Goal: Information Seeking & Learning: Find specific page/section

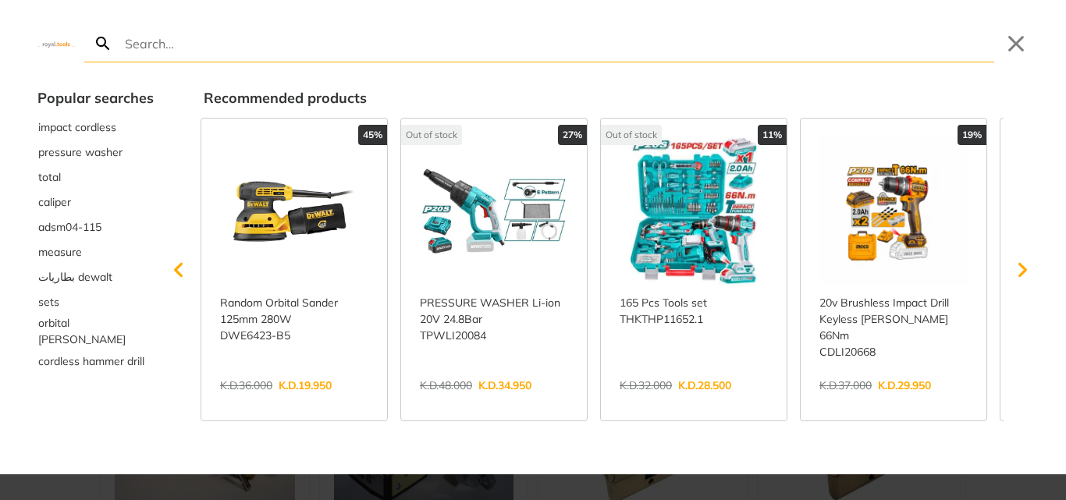
click at [64, 483] on div at bounding box center [533, 250] width 1066 height 500
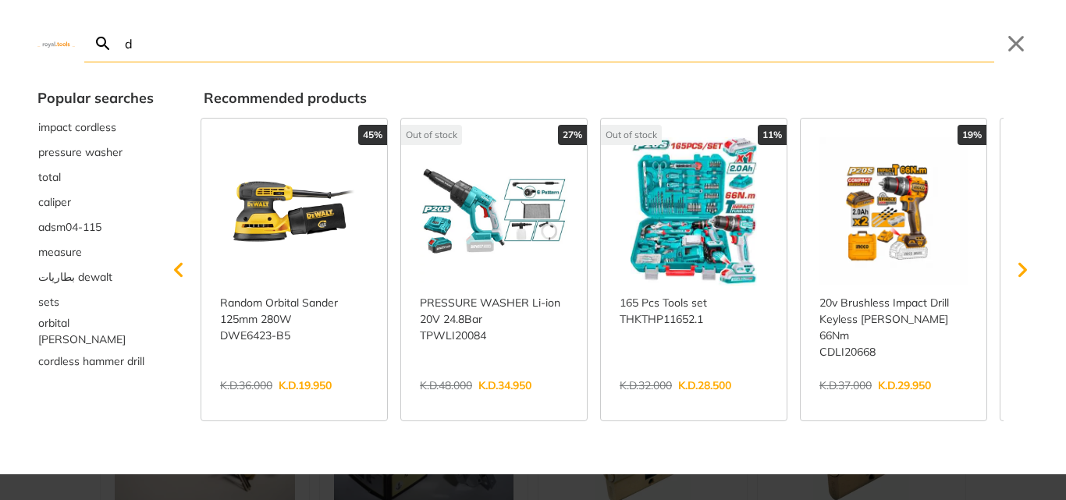
type input "d"
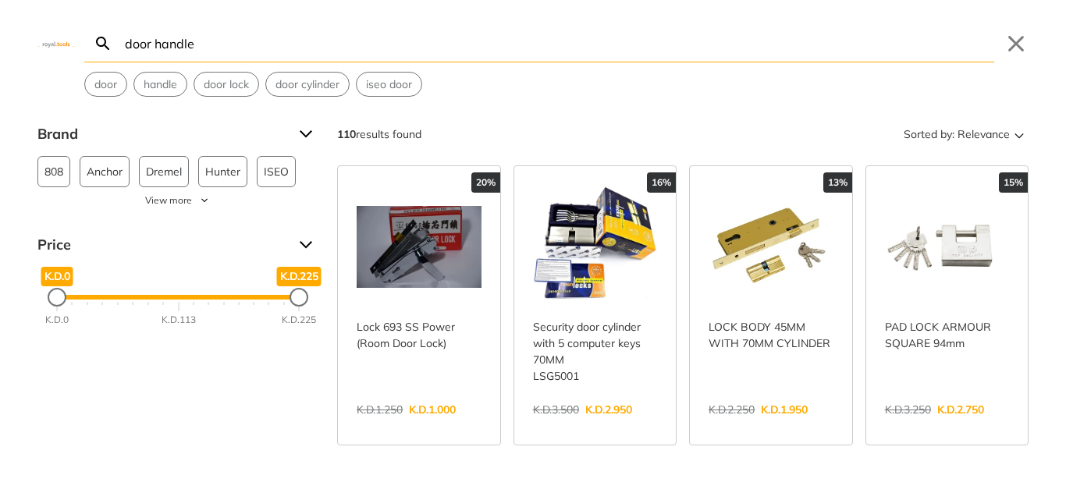
type input "door handle"
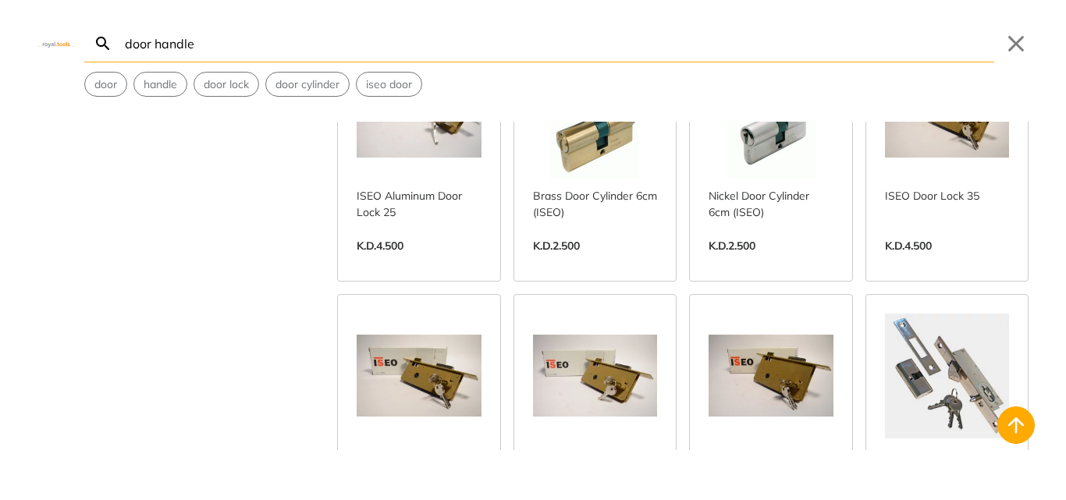
scroll to position [2107, 0]
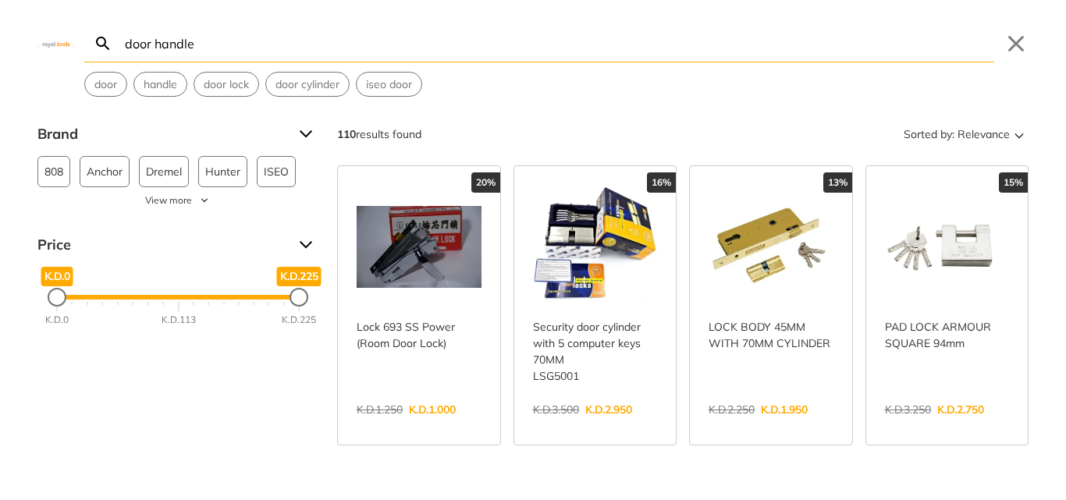
click at [175, 426] on div "Brand 808 2 Anchor 2 Dremel 3 Hunter 3 ISEO 31 Ingco 8 [GEOGRAPHIC_DATA] 1 Powe…" at bounding box center [533, 286] width 1066 height 329
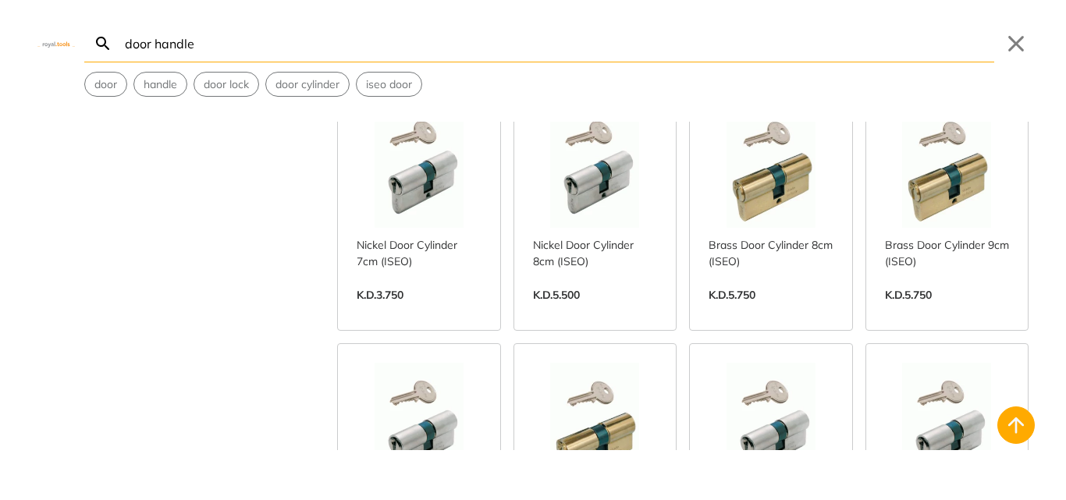
scroll to position [3511, 0]
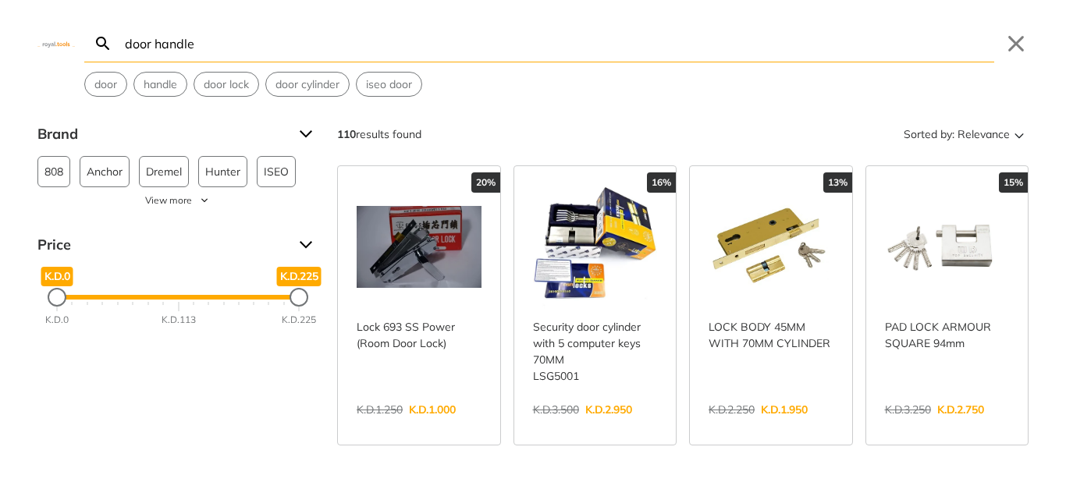
click at [479, 91] on div "door handle door lock door cylinder iseo door" at bounding box center [539, 84] width 910 height 25
click at [69, 77] on div "door handle Search Submit Close door handle door lock door cylinder iseo door" at bounding box center [533, 48] width 1066 height 97
